Goal: Task Accomplishment & Management: Manage account settings

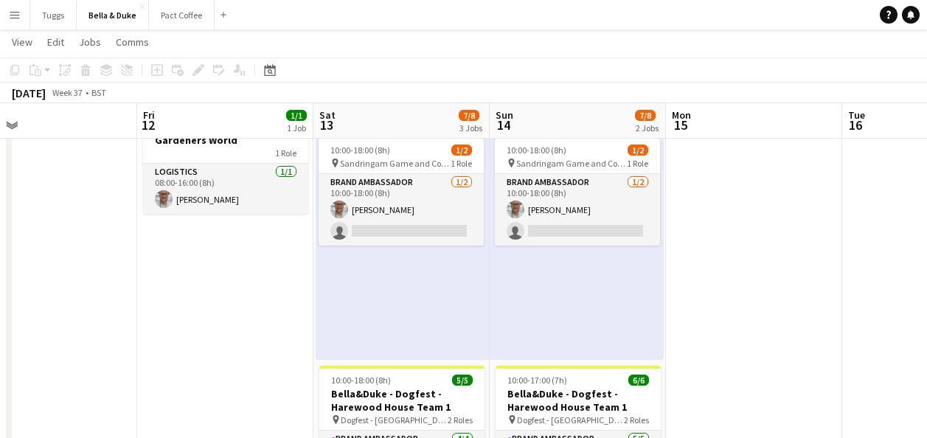
scroll to position [139, 0]
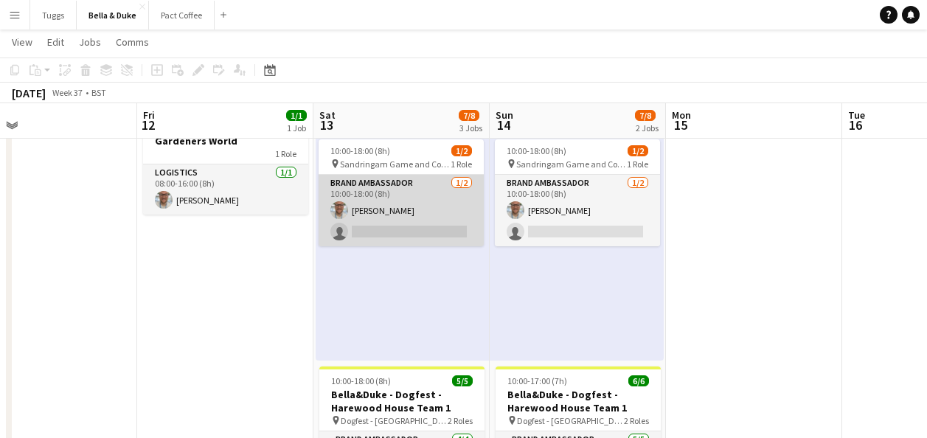
click at [423, 219] on app-card-role "Brand Ambassador [DATE] 10:00-18:00 (8h) [PERSON_NAME] single-neutral-actions" at bounding box center [400, 210] width 165 height 71
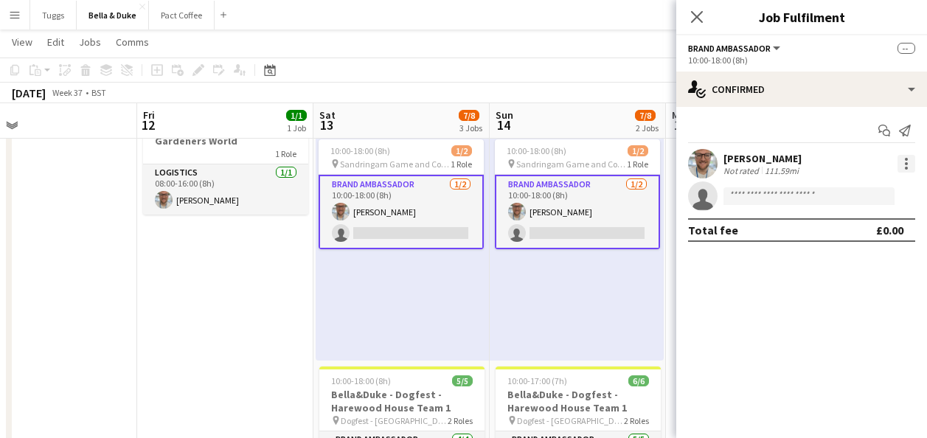
click at [910, 167] on div at bounding box center [906, 164] width 18 height 18
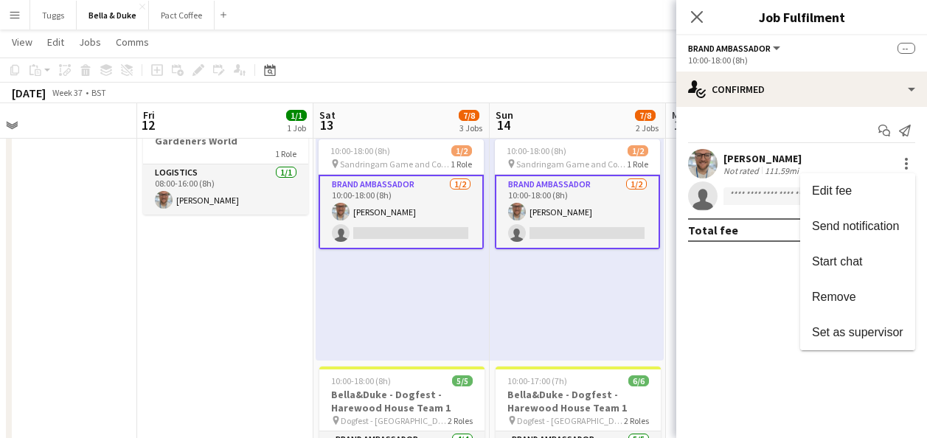
click at [744, 283] on div at bounding box center [463, 219] width 927 height 438
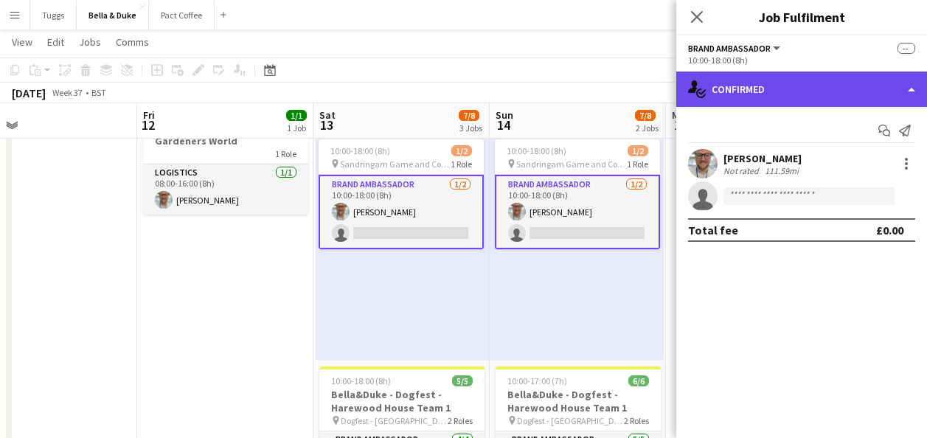
click at [796, 91] on div "single-neutral-actions-check-2 Confirmed" at bounding box center [801, 88] width 251 height 35
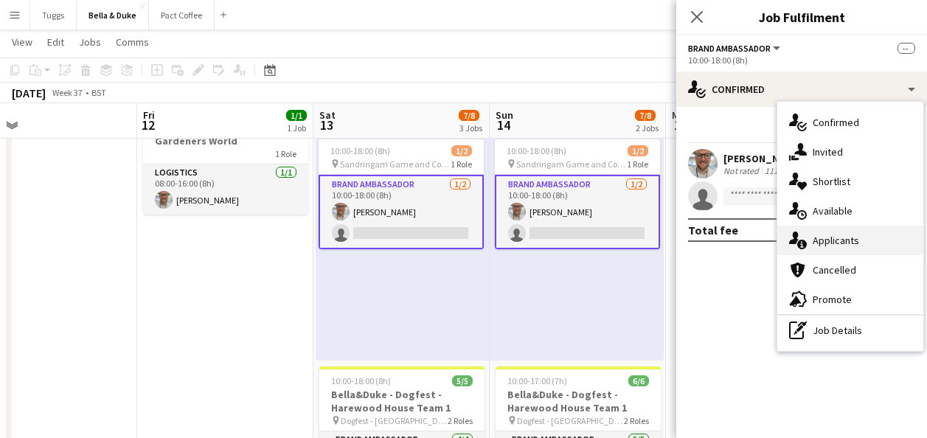
click at [838, 249] on div "single-neutral-actions-information Applicants" at bounding box center [850, 240] width 146 height 29
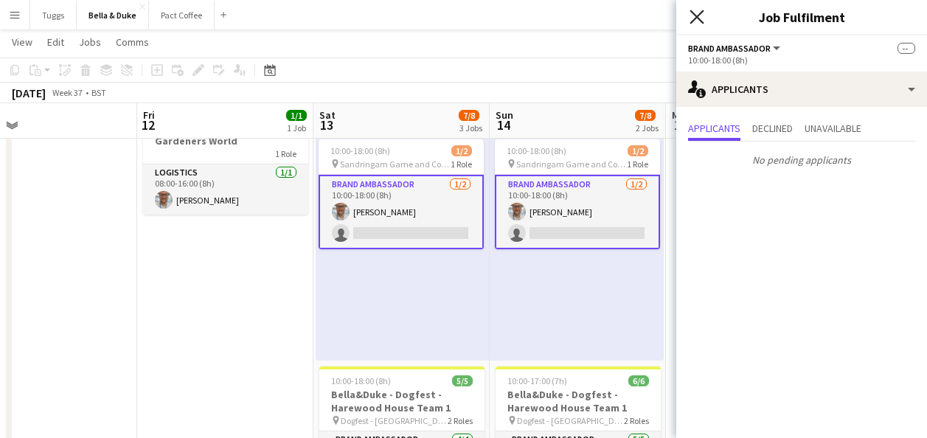
click at [691, 18] on icon "Close pop-in" at bounding box center [696, 17] width 14 height 14
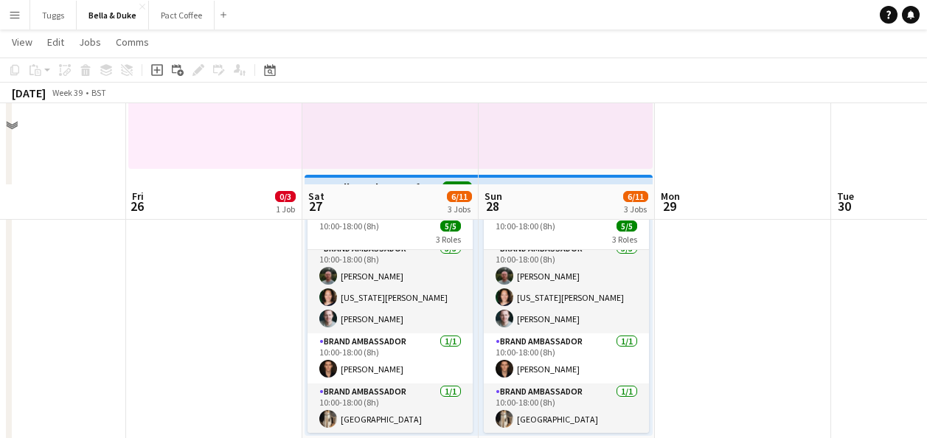
scroll to position [526, 0]
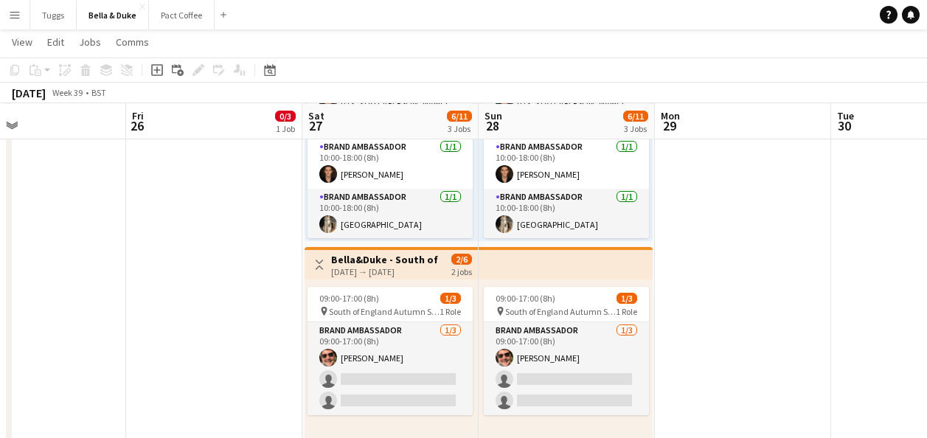
click at [378, 264] on h3 "Bella&Duke - South of England Autumn Show and Horse trials" at bounding box center [386, 259] width 110 height 13
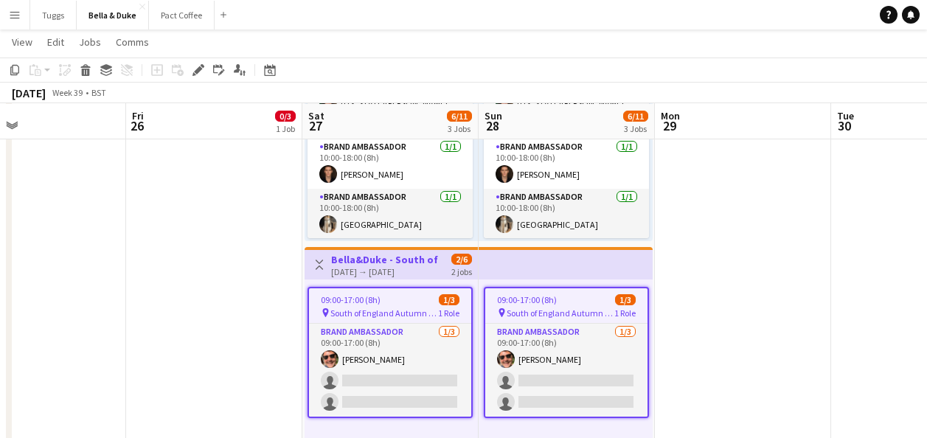
click at [378, 264] on h3 "Bella&Duke - South of England Autumn Show and Horse trials" at bounding box center [386, 259] width 110 height 13
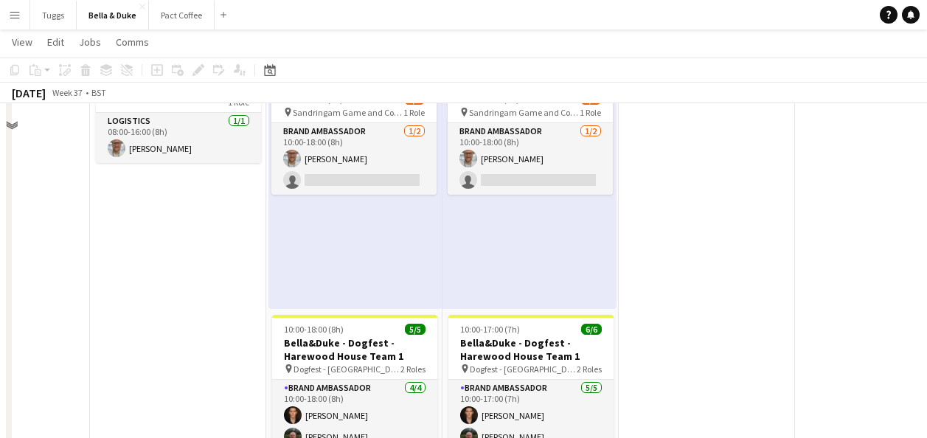
scroll to position [92, 0]
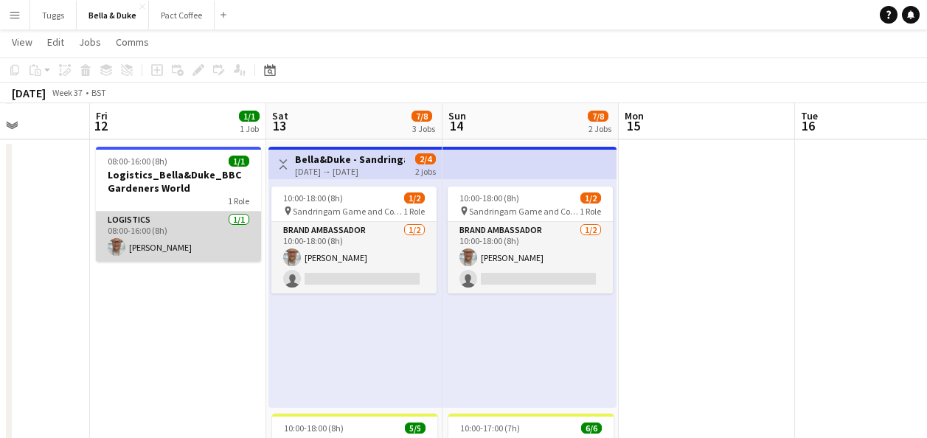
click at [228, 236] on app-card-role "Logistics [DATE] 08:00-16:00 (8h) [PERSON_NAME]" at bounding box center [178, 237] width 165 height 50
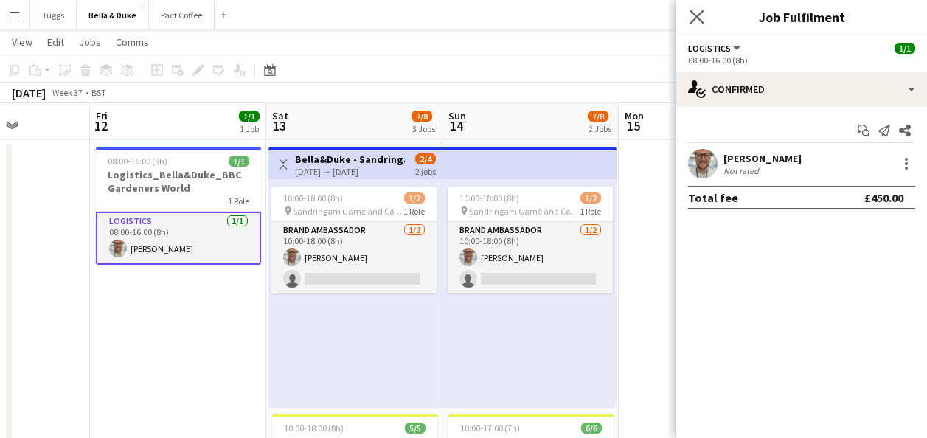
click at [691, 24] on app-icon "Close pop-in" at bounding box center [696, 17] width 21 height 21
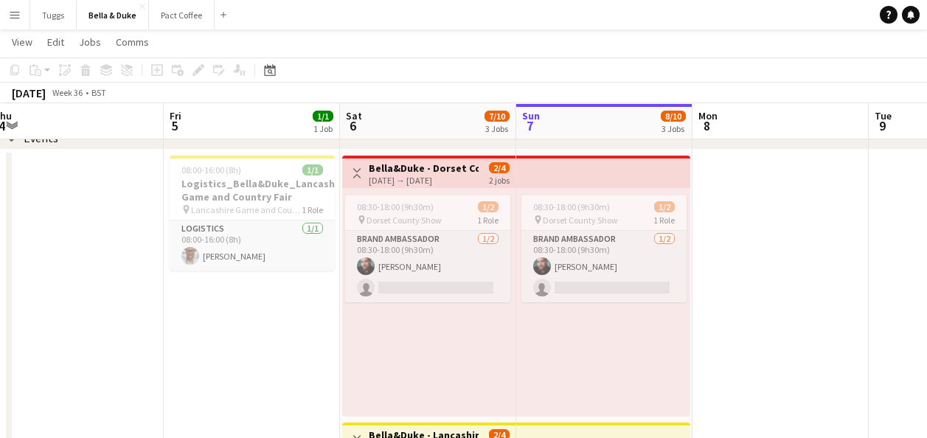
scroll to position [0, 364]
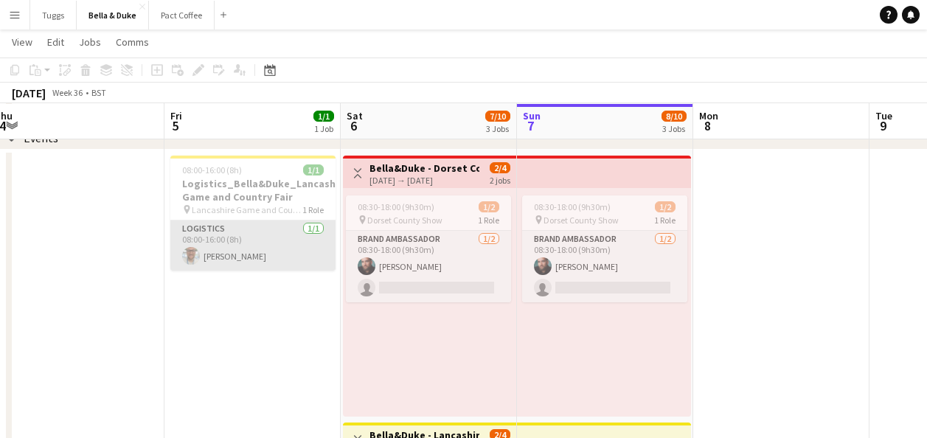
click at [285, 233] on app-card-role "Logistics [DATE] 08:00-16:00 (8h) [PERSON_NAME]" at bounding box center [252, 245] width 165 height 50
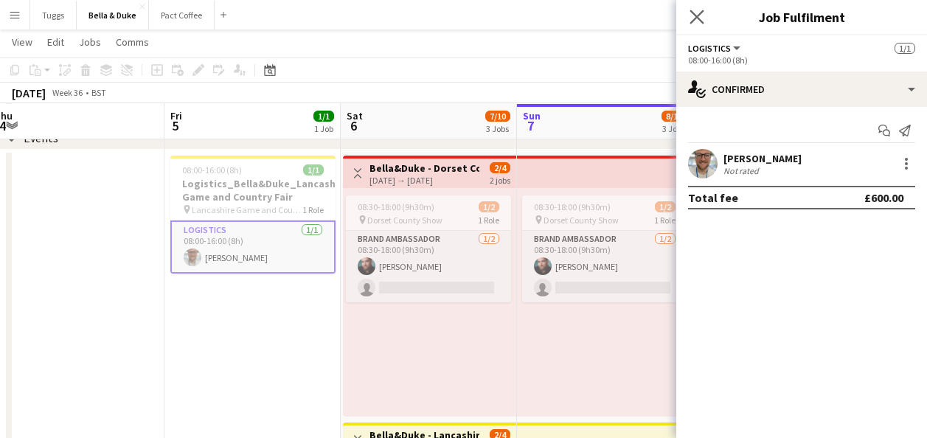
click at [699, 24] on app-icon "Close pop-in" at bounding box center [696, 17] width 21 height 21
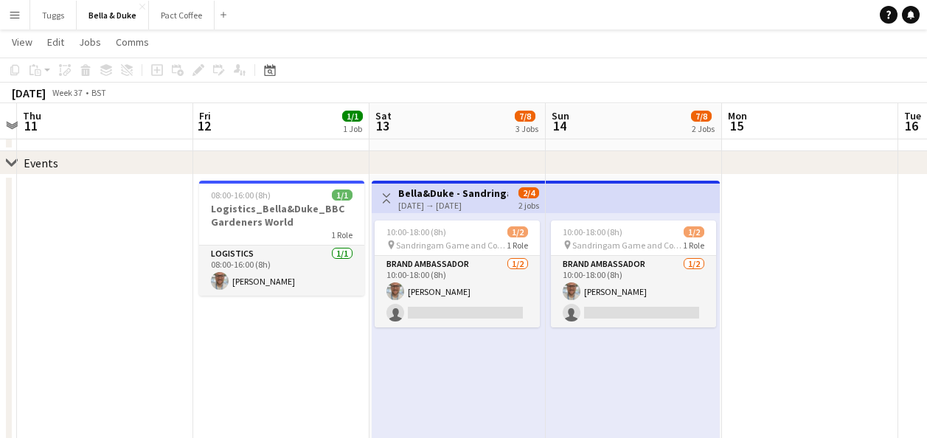
scroll to position [0, 332]
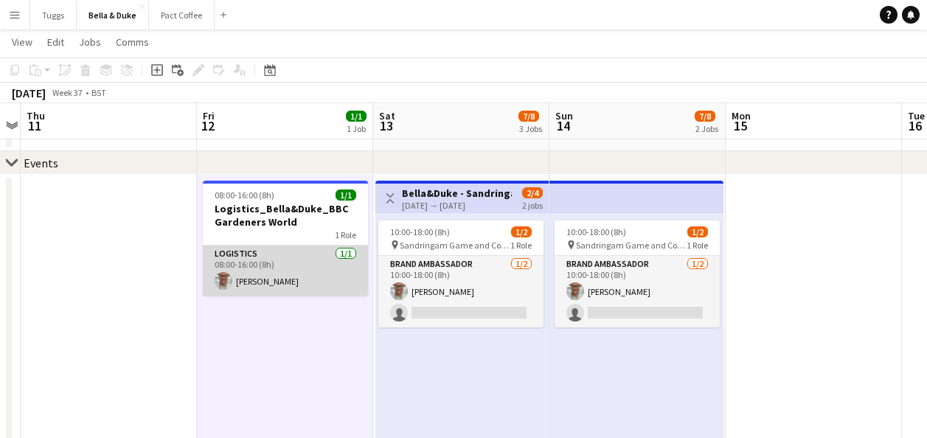
click at [293, 258] on app-card-role "Logistics [DATE] 08:00-16:00 (8h) [PERSON_NAME]" at bounding box center [285, 270] width 165 height 50
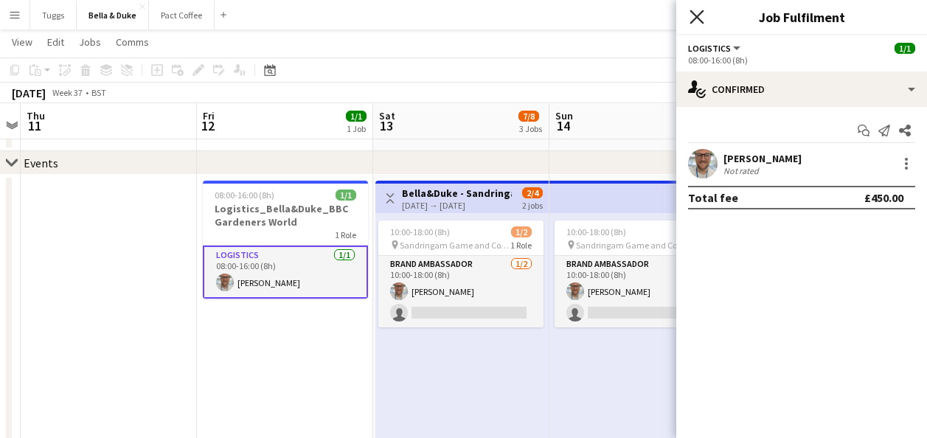
click at [700, 23] on icon "Close pop-in" at bounding box center [696, 17] width 14 height 14
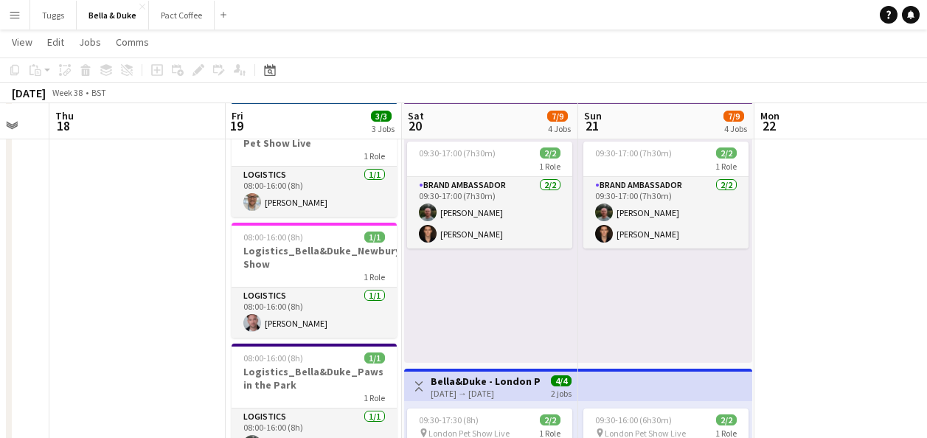
scroll to position [0, 479]
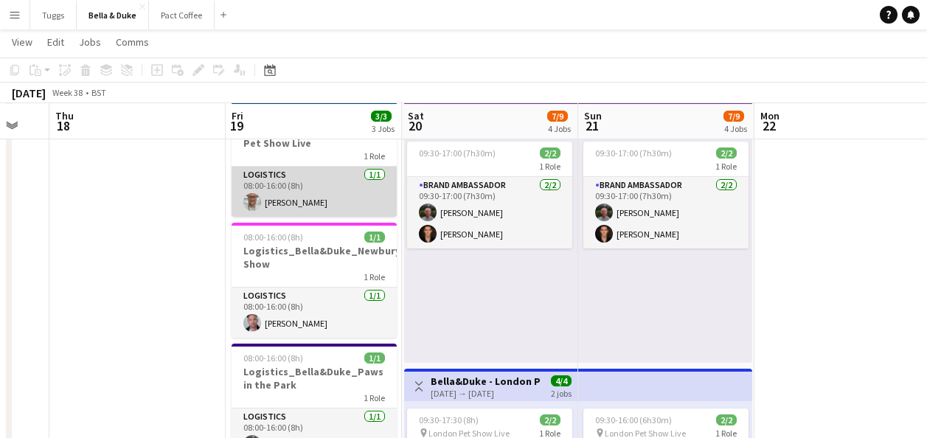
click at [346, 214] on app-card-role "Logistics [DATE] 08:00-16:00 (8h) [PERSON_NAME]" at bounding box center [313, 192] width 165 height 50
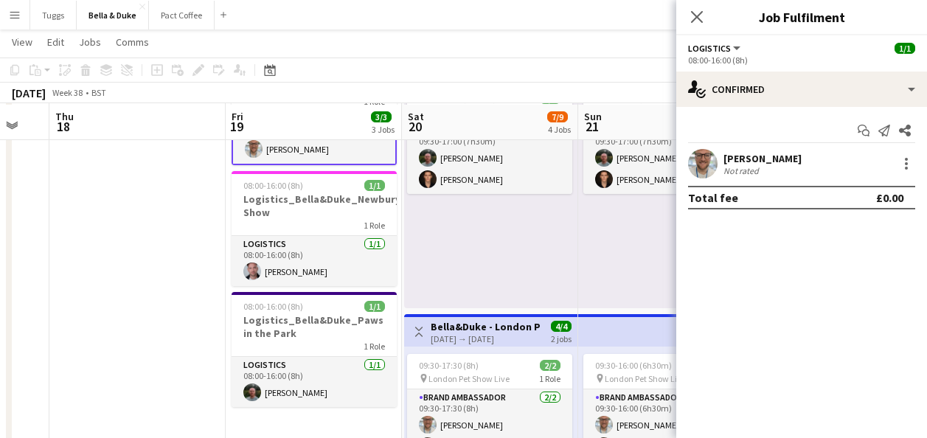
scroll to position [192, 0]
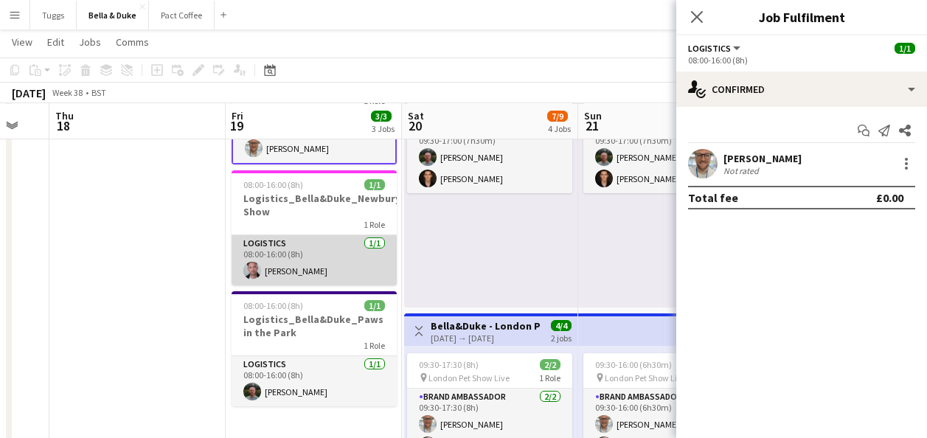
click at [337, 240] on app-card-role "Logistics [DATE] 08:00-16:00 (8h) [PERSON_NAME]" at bounding box center [313, 260] width 165 height 50
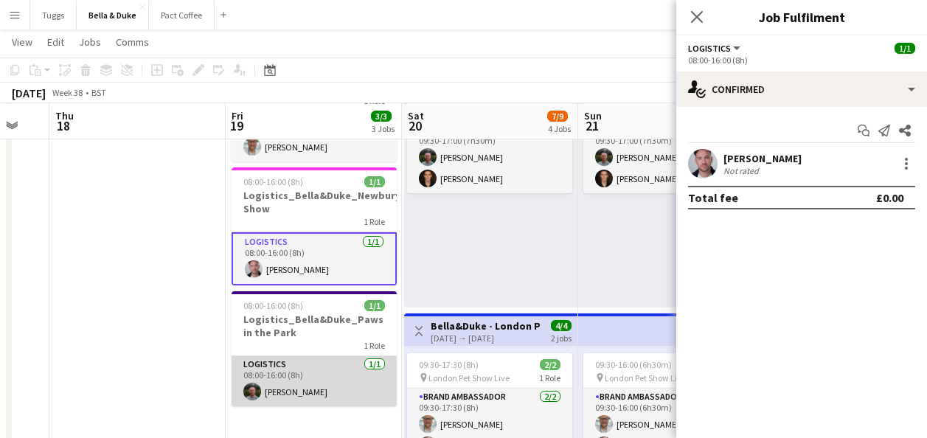
click at [363, 402] on app-card-role "Logistics [DATE] 08:00-16:00 (8h) [PERSON_NAME]" at bounding box center [313, 381] width 165 height 50
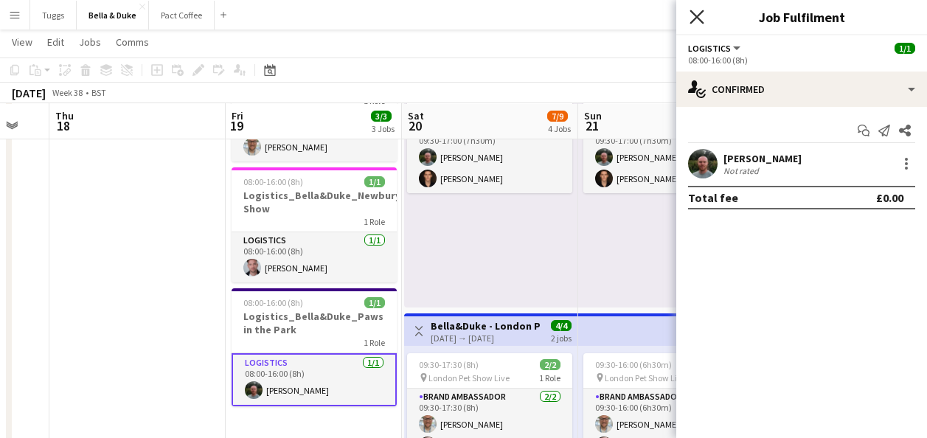
click at [695, 18] on icon at bounding box center [696, 17] width 14 height 14
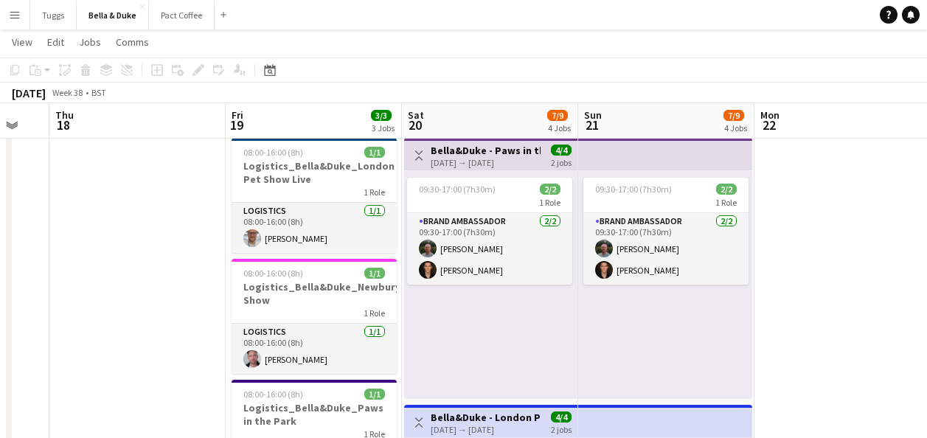
scroll to position [100, 0]
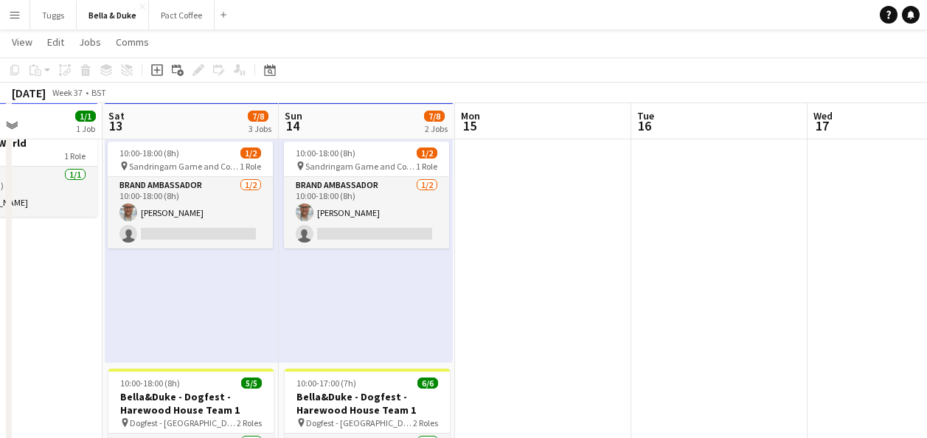
scroll to position [0, 378]
